Goal: Book appointment/travel/reservation

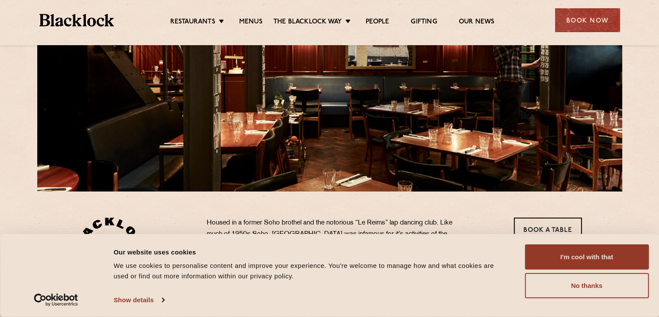
scroll to position [121, 0]
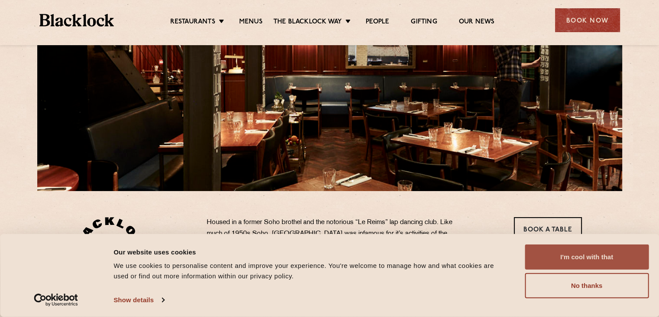
click at [566, 255] on button "I'm cool with that" at bounding box center [587, 256] width 124 height 25
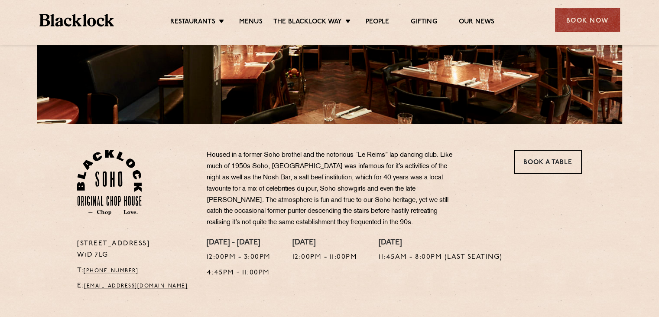
scroll to position [0, 0]
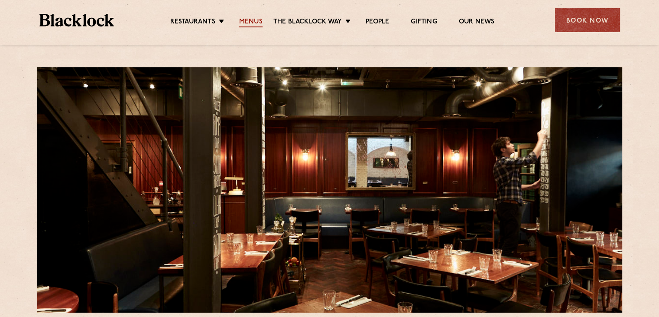
click at [252, 19] on link "Menus" at bounding box center [250, 23] width 23 height 10
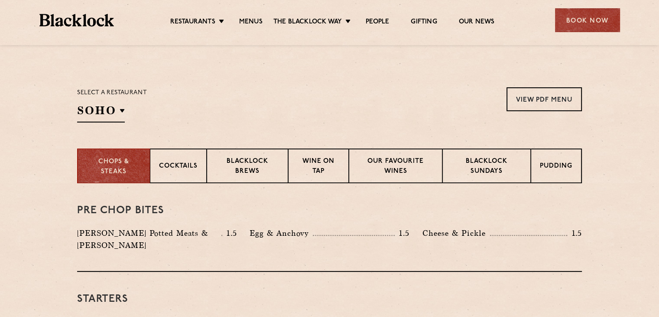
scroll to position [254, 0]
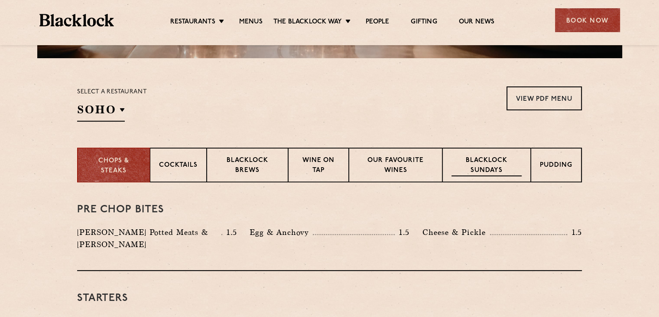
click at [501, 162] on p "Blacklock Sundays" at bounding box center [487, 166] width 70 height 20
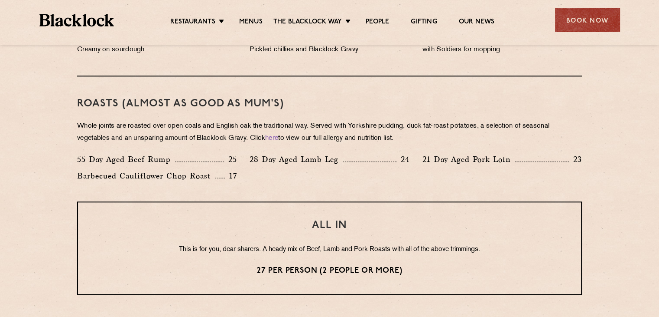
scroll to position [590, 0]
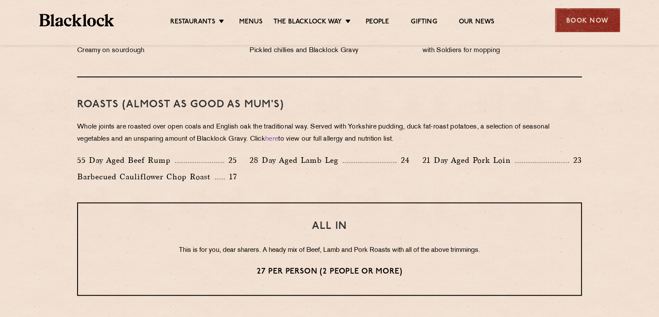
click at [581, 23] on div "Book Now" at bounding box center [587, 20] width 65 height 24
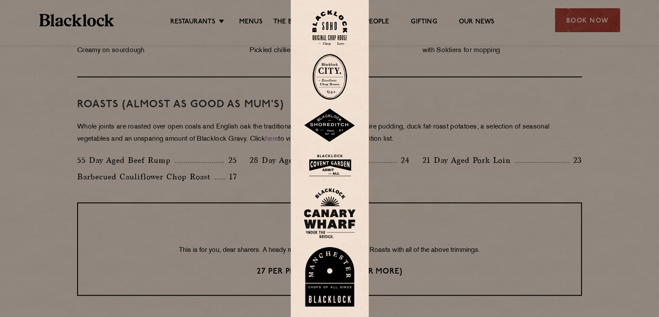
click at [330, 15] on img at bounding box center [330, 27] width 35 height 35
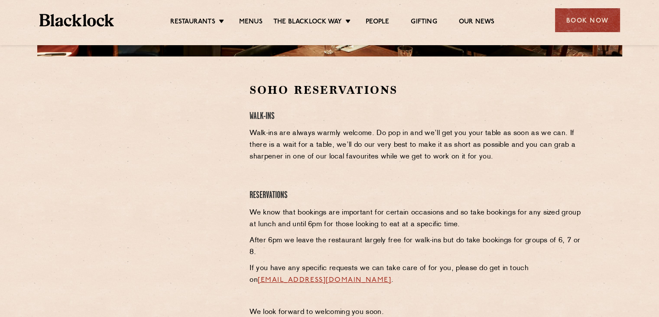
scroll to position [255, 0]
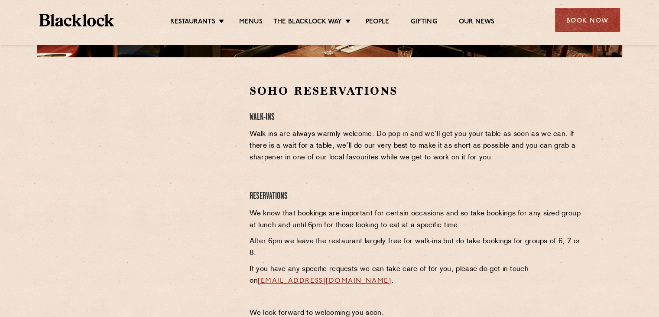
click at [245, 157] on div "Soho Reservations Walk-Ins Walk-ins are always warmly welcome. Do pop in and we…" at bounding box center [416, 203] width 346 height 240
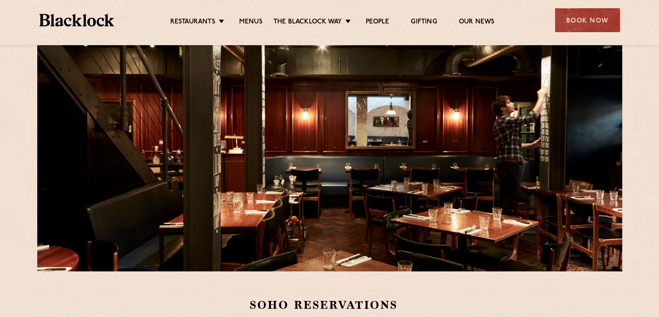
scroll to position [26, 0]
